Goal: Check status: Check status

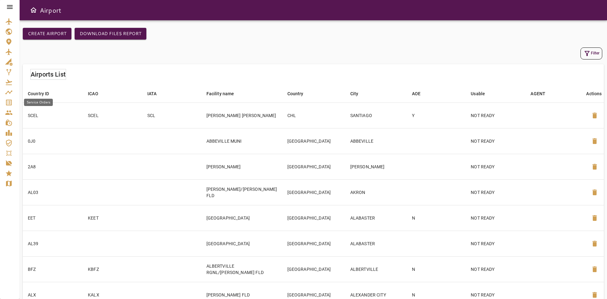
click at [13, 100] on div "Service Orders" at bounding box center [9, 103] width 9 height 8
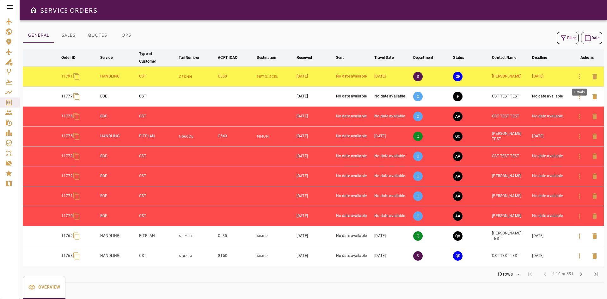
click at [579, 76] on icon "button" at bounding box center [578, 76] width 1 height 5
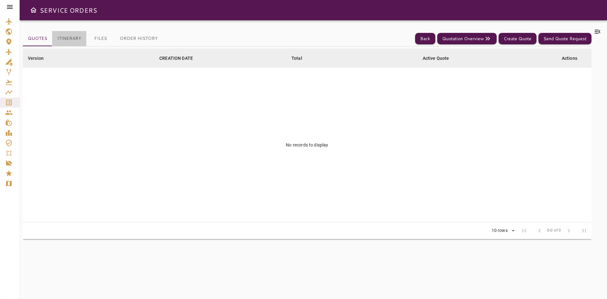
click at [75, 40] on button "Itinerary" at bounding box center [69, 38] width 34 height 15
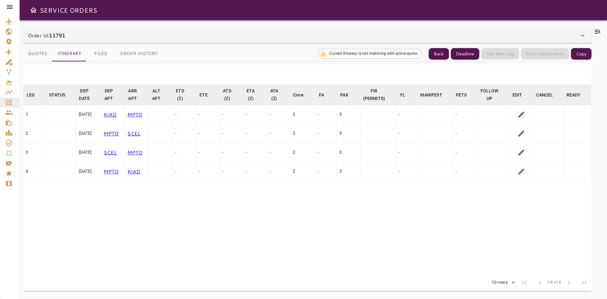
click at [525, 116] on div at bounding box center [520, 115] width 19 height 8
click at [521, 114] on icon at bounding box center [521, 115] width 8 height 8
